Goal: Find contact information

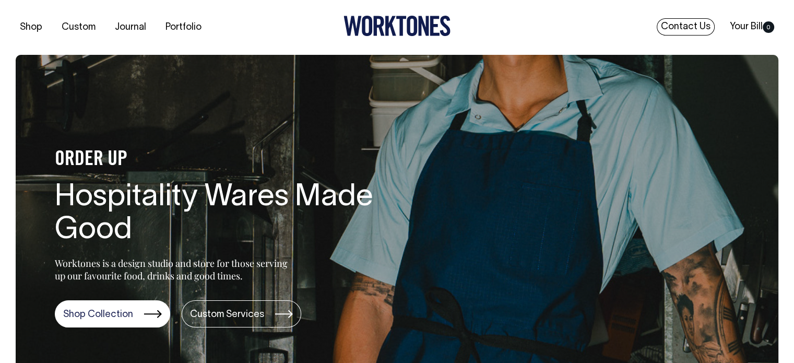
click at [678, 22] on link "Contact Us" at bounding box center [686, 26] width 58 height 17
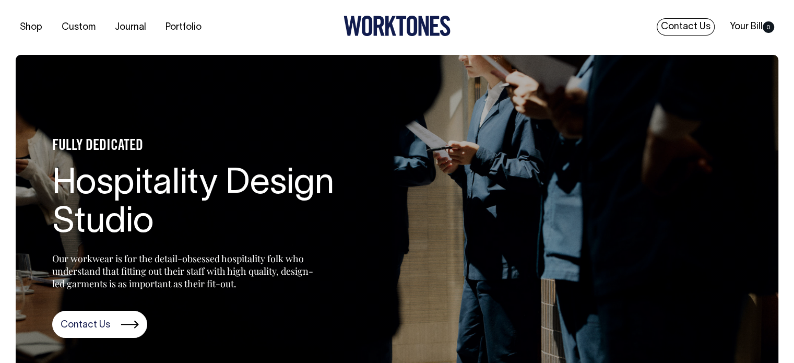
click at [680, 26] on link "Contact Us" at bounding box center [686, 26] width 58 height 17
click at [426, 222] on section "FULLY DEDICATED Hospitality Design Studio Our workwear is for the detail-obsess…" at bounding box center [397, 233] width 763 height 356
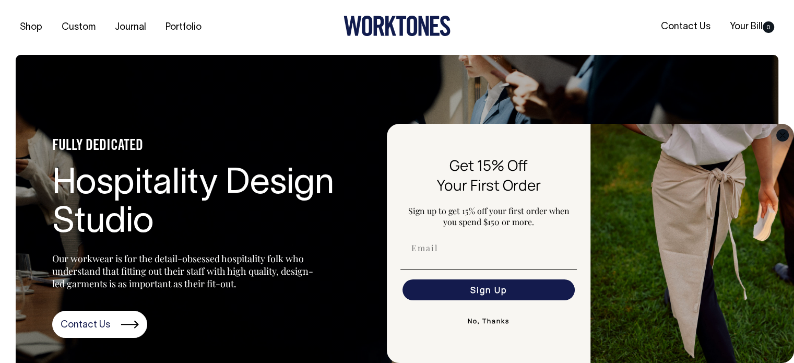
click at [783, 135] on circle "Close dialog" at bounding box center [783, 135] width 12 height 12
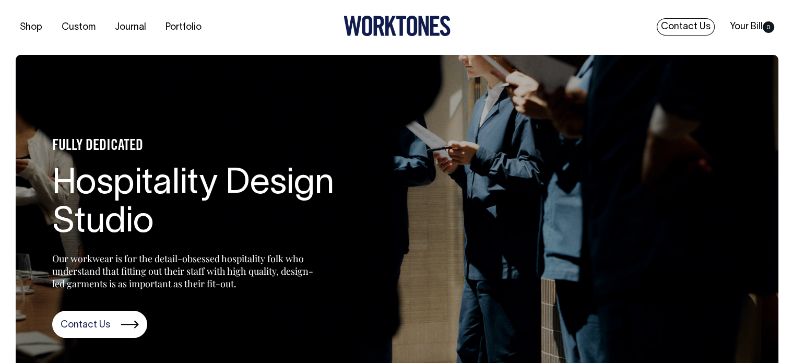
click at [683, 21] on link "Contact Us" at bounding box center [686, 26] width 58 height 17
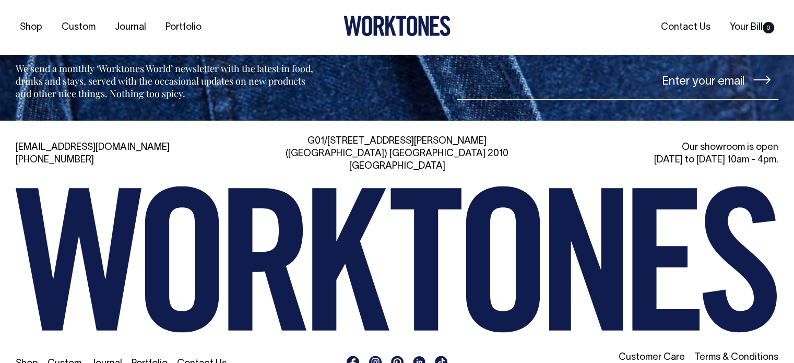
scroll to position [2404, 0]
